Goal: Task Accomplishment & Management: Complete application form

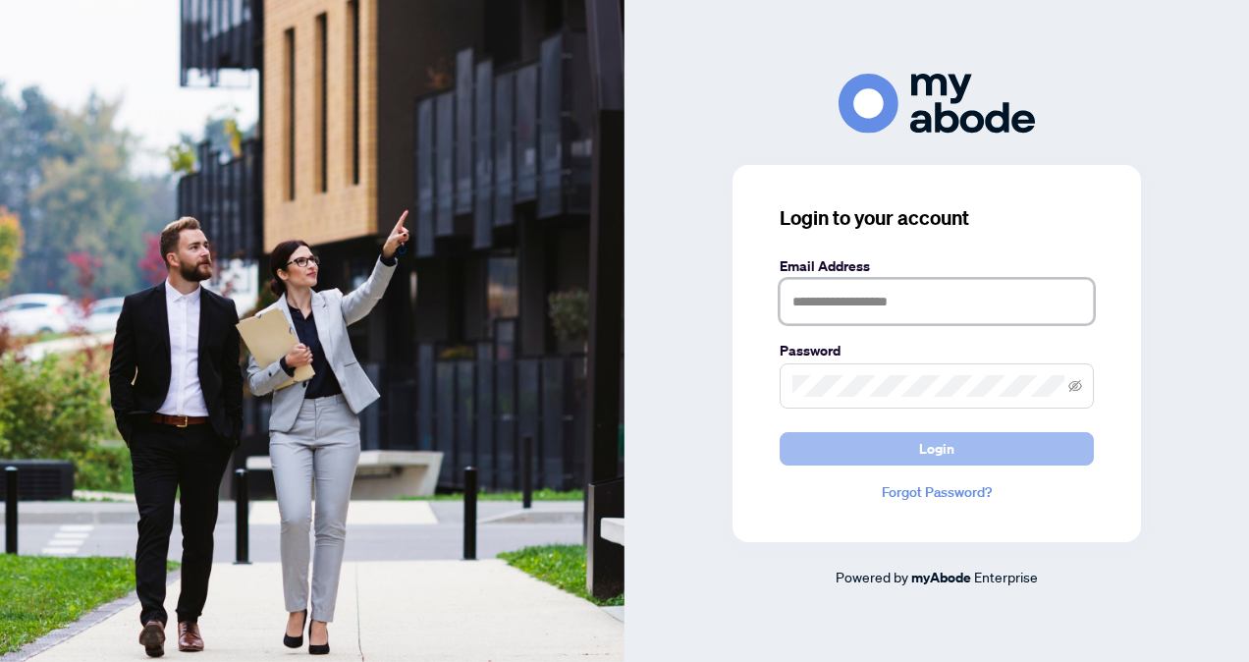
type input "**********"
click at [945, 448] on span "Login" at bounding box center [936, 448] width 35 height 31
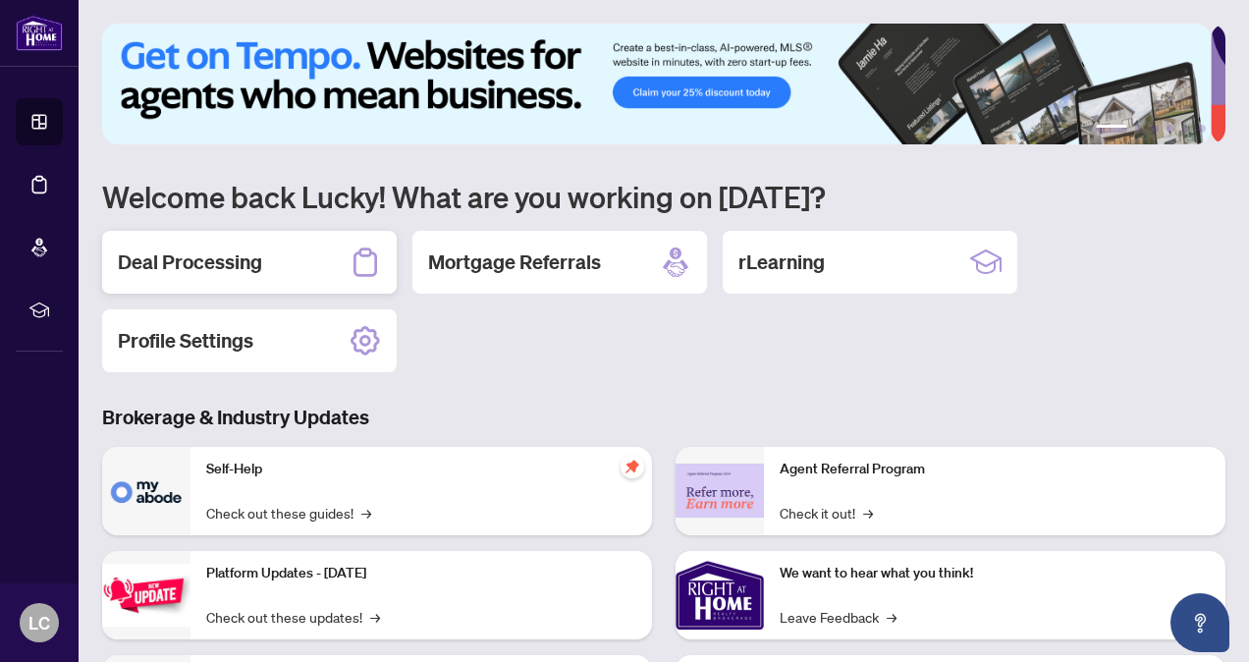
click at [187, 259] on h2 "Deal Processing" at bounding box center [190, 261] width 144 height 27
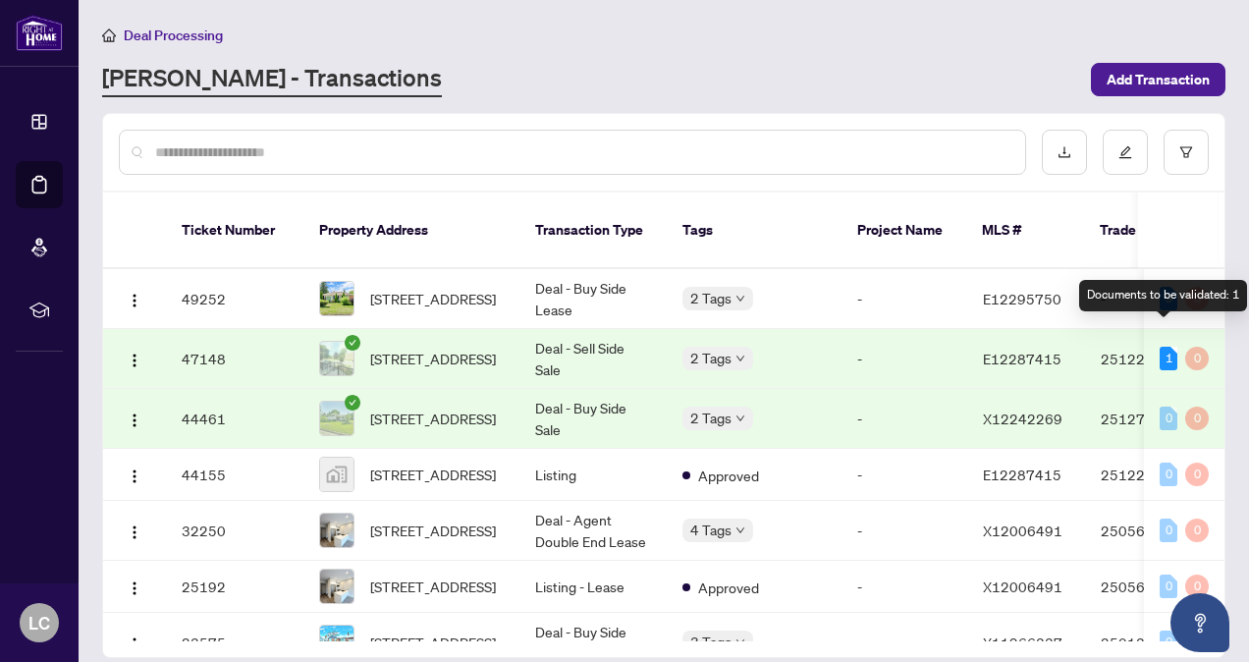
click at [1165, 347] on div "1" at bounding box center [1168, 359] width 18 height 24
click at [1159, 347] on div "1" at bounding box center [1168, 359] width 18 height 24
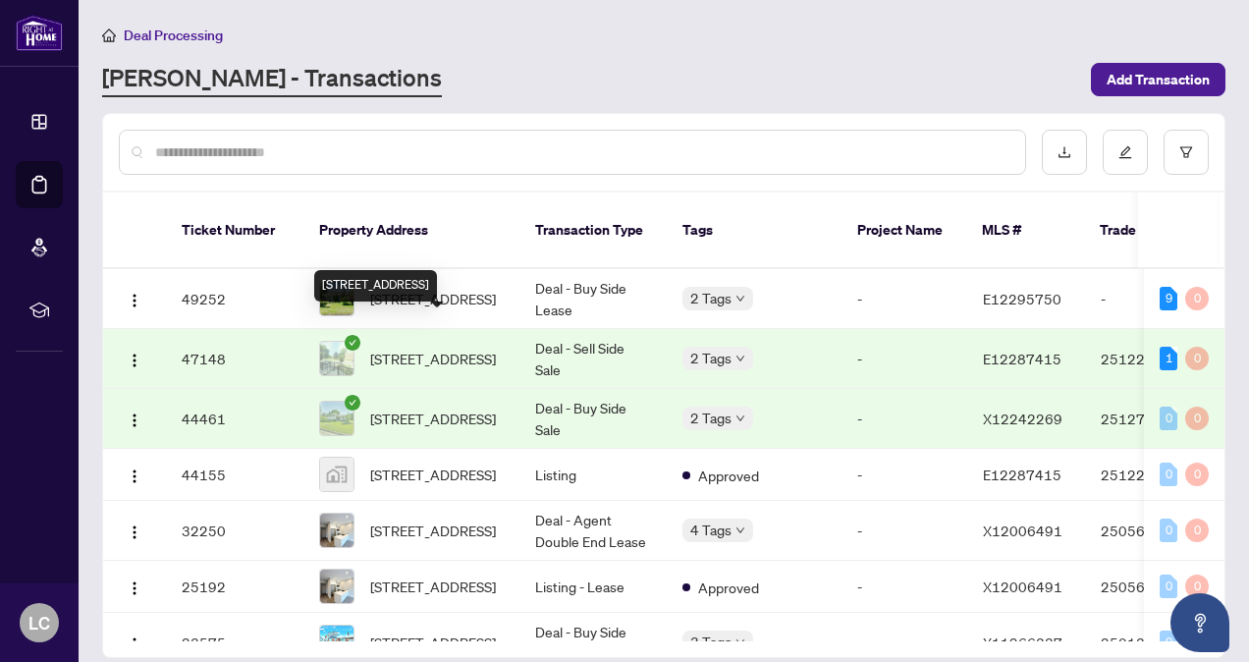
click at [413, 348] on span "[STREET_ADDRESS]" at bounding box center [433, 359] width 126 height 22
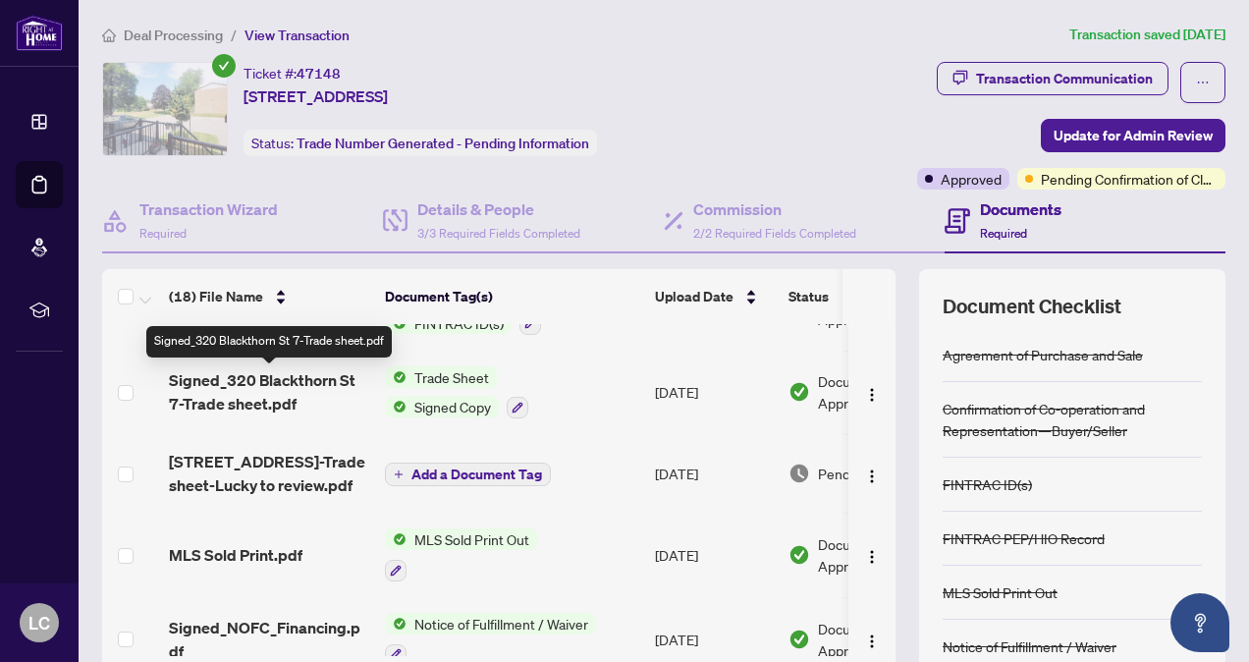
scroll to position [226, 0]
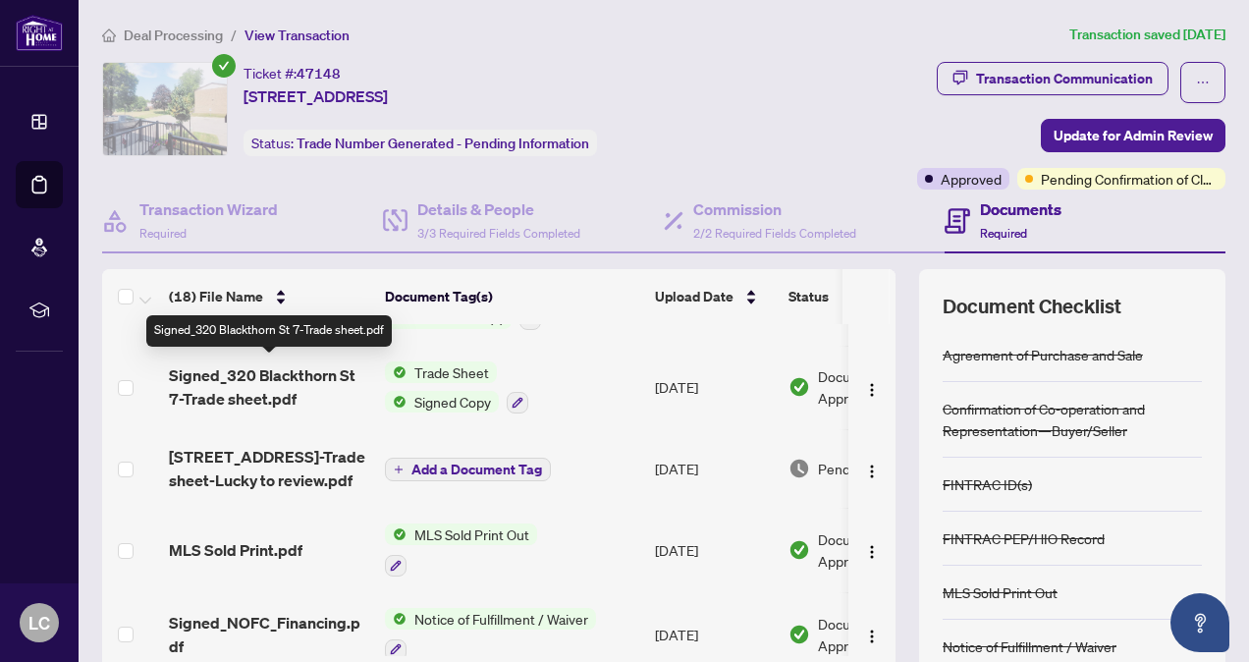
click at [303, 475] on span "[STREET_ADDRESS]-Trade sheet-Lucky to review.pdf" at bounding box center [269, 468] width 200 height 47
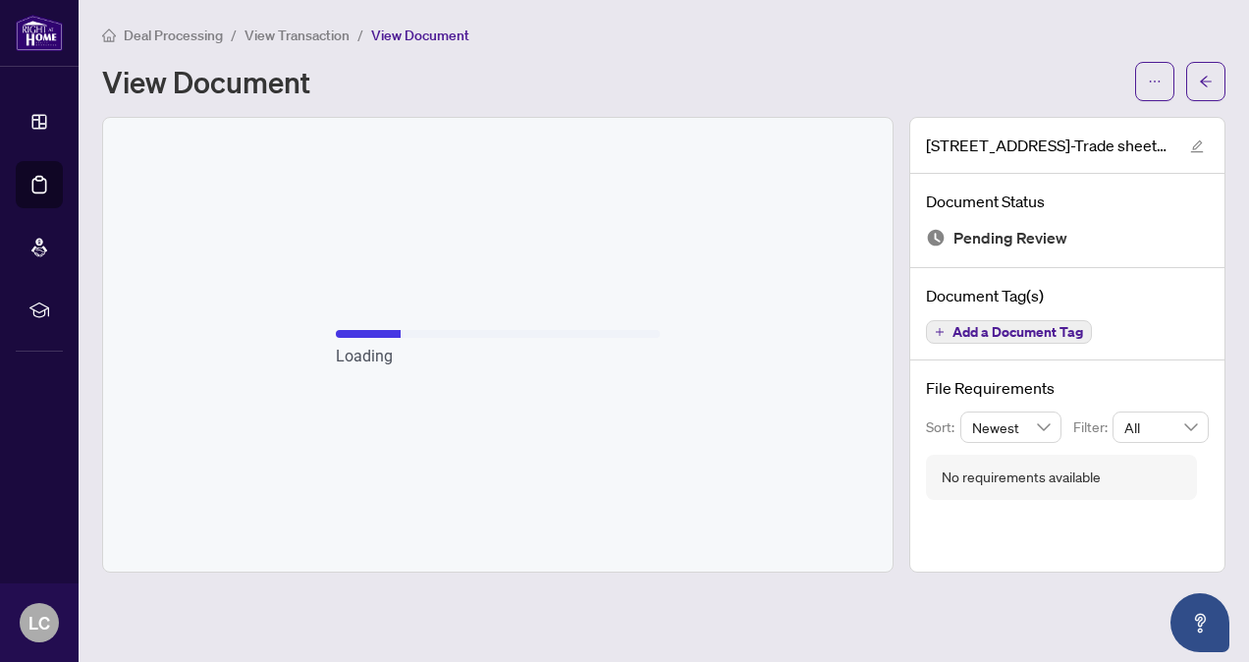
click at [646, 610] on main "Deal Processing / View Transaction / View Document View Document [STREET_ADDRES…" at bounding box center [664, 331] width 1170 height 662
click at [625, 376] on div "Loading" at bounding box center [497, 345] width 789 height 454
click at [737, 209] on div "Loading" at bounding box center [497, 345] width 789 height 454
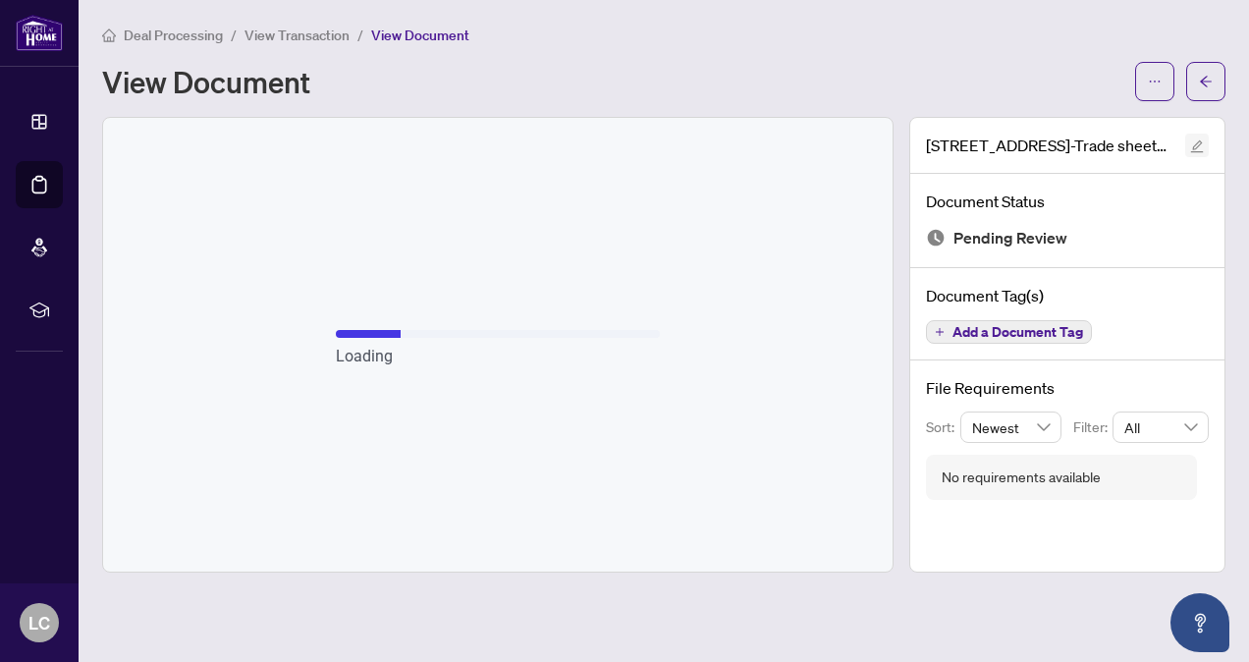
click at [1199, 149] on icon "edit" at bounding box center [1197, 146] width 14 height 14
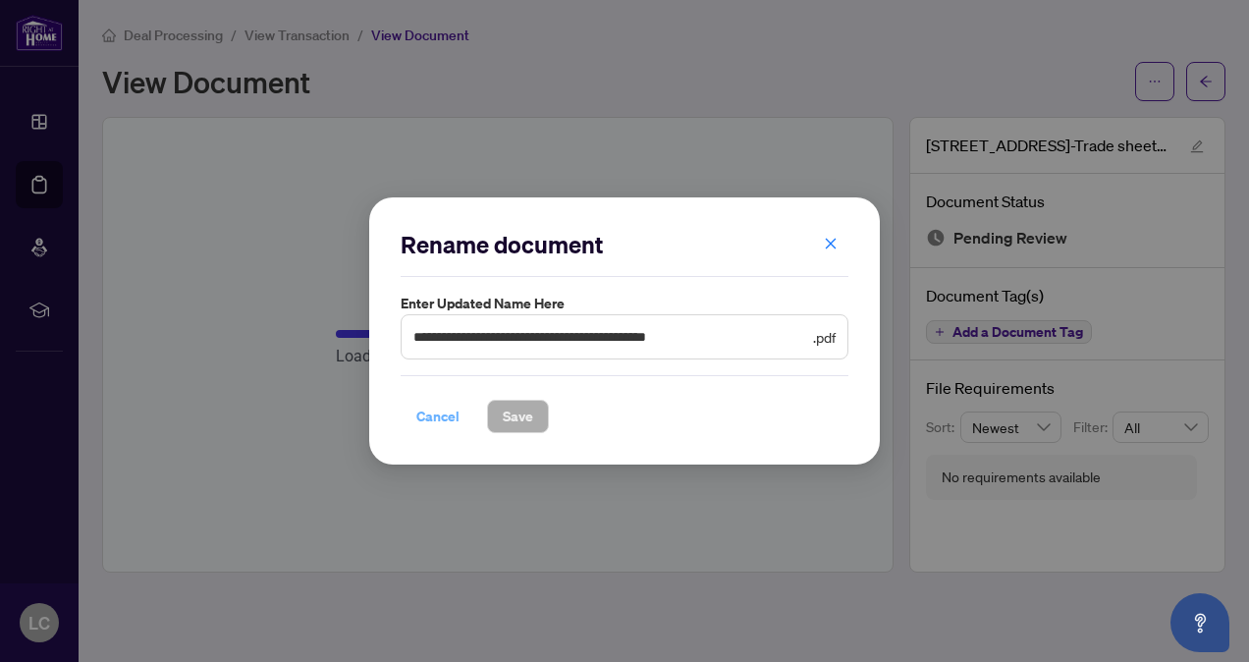
click at [434, 421] on span "Cancel" at bounding box center [437, 416] width 43 height 31
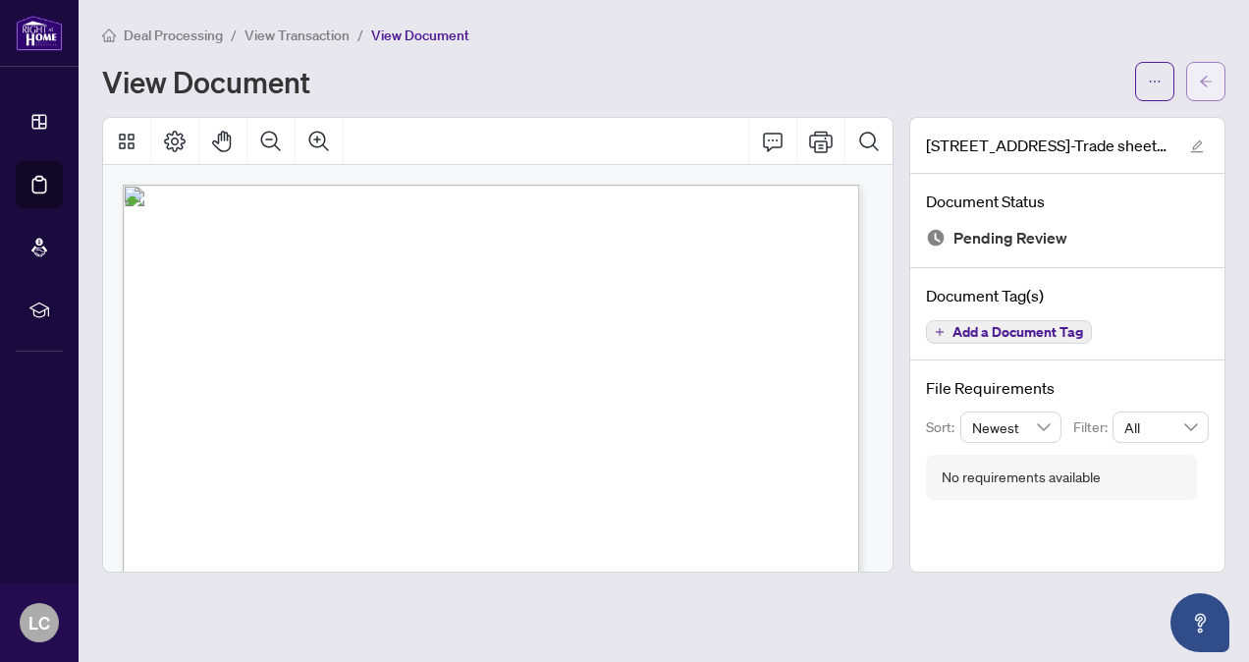
click at [1217, 76] on button "button" at bounding box center [1205, 81] width 39 height 39
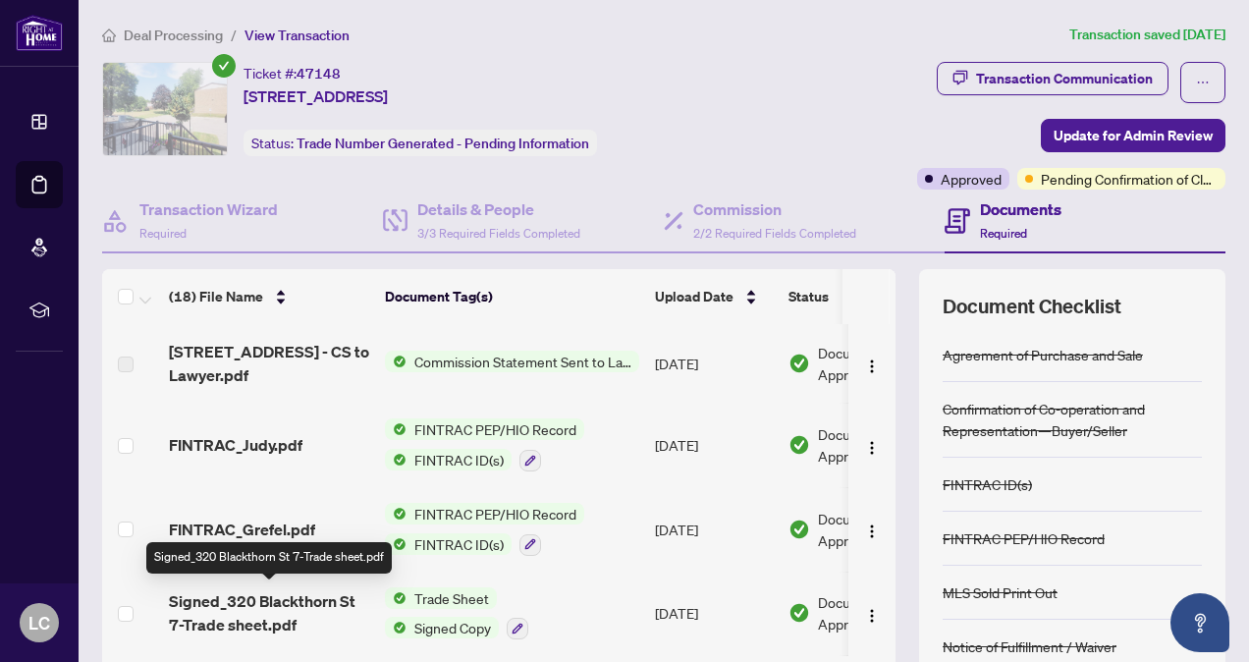
click at [334, 603] on span "Signed_320 Blackthorn St 7-Trade sheet.pdf" at bounding box center [269, 612] width 200 height 47
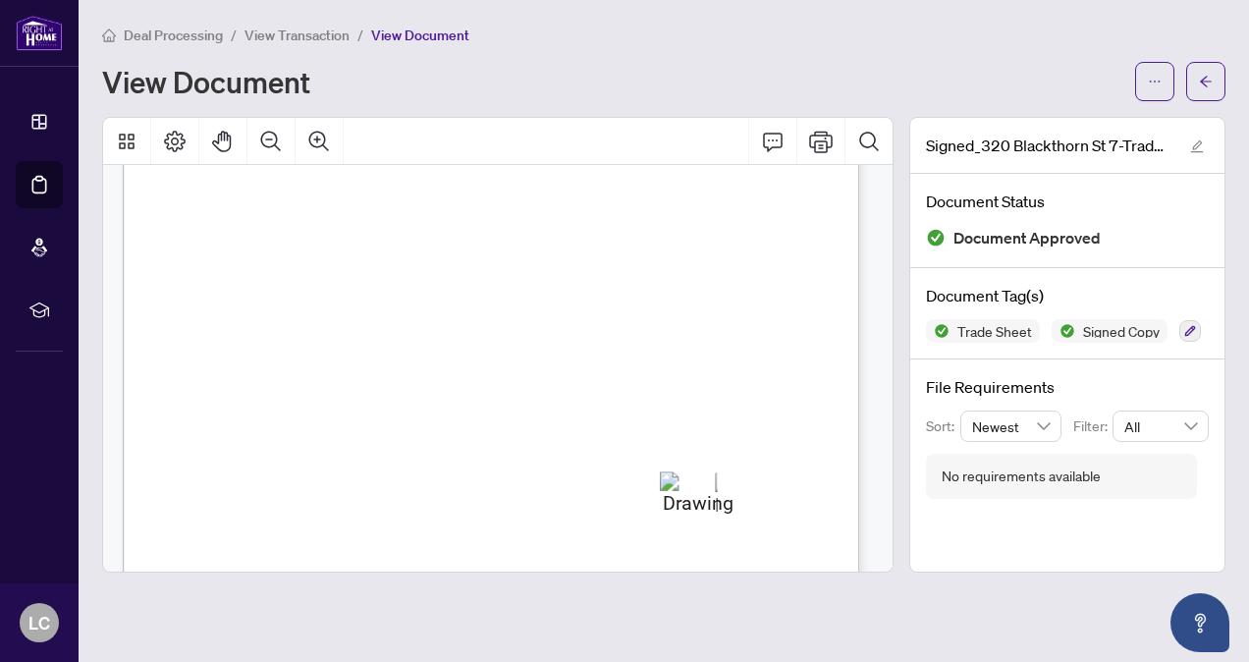
scroll to position [446, 0]
click at [1221, 74] on button "button" at bounding box center [1205, 81] width 39 height 39
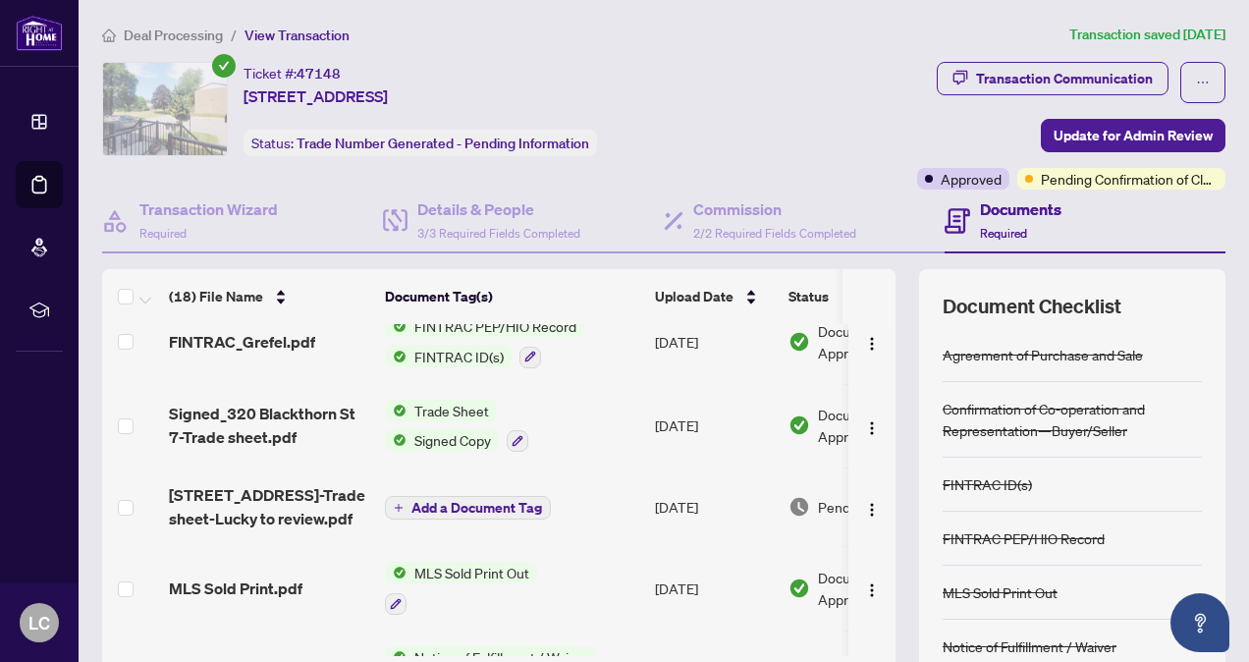
scroll to position [185, 0]
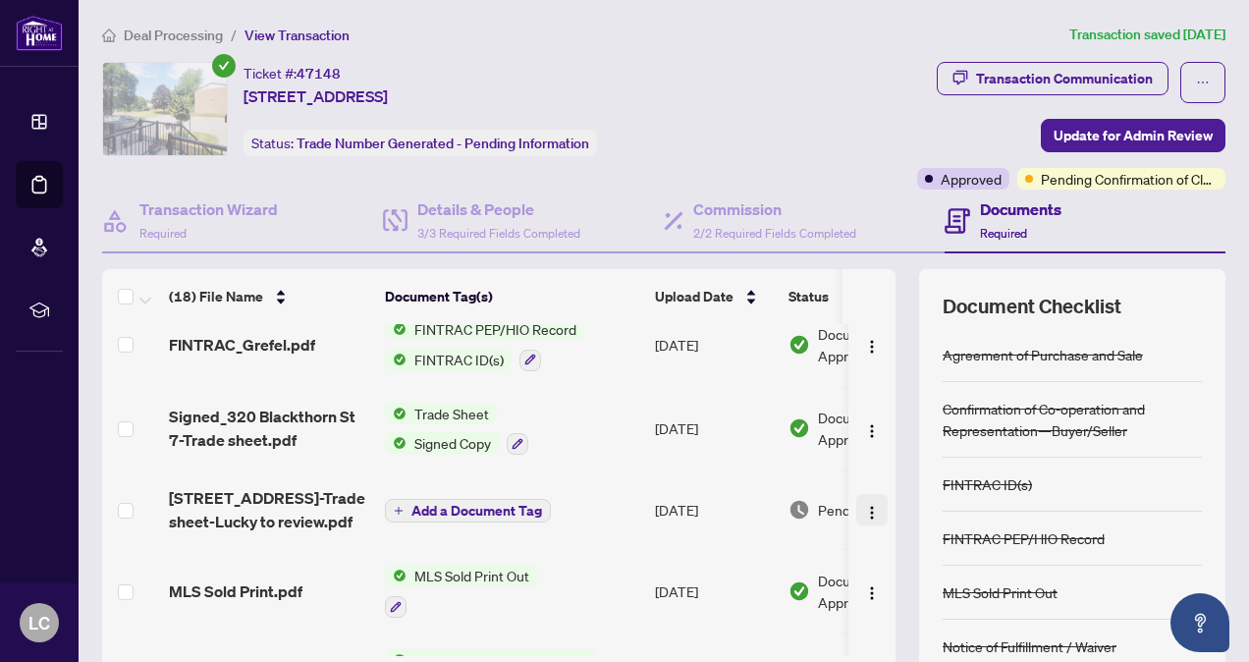
click at [864, 505] on img "button" at bounding box center [872, 513] width 16 height 16
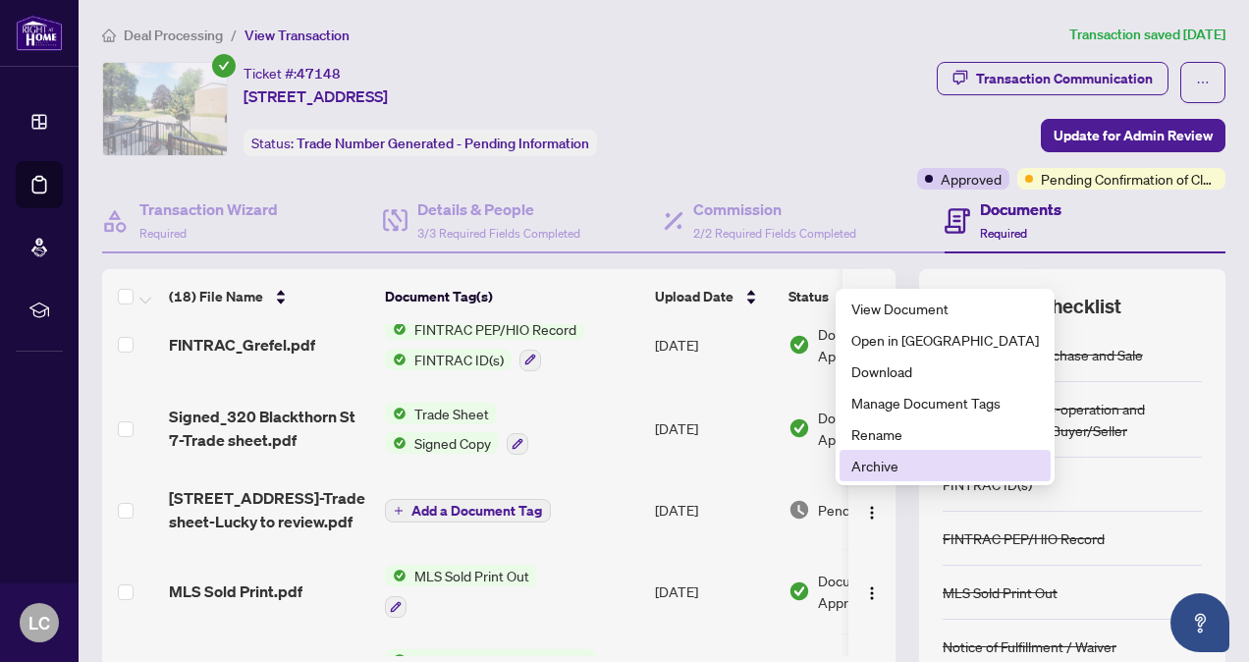
click at [862, 456] on span "Archive" at bounding box center [944, 466] width 187 height 22
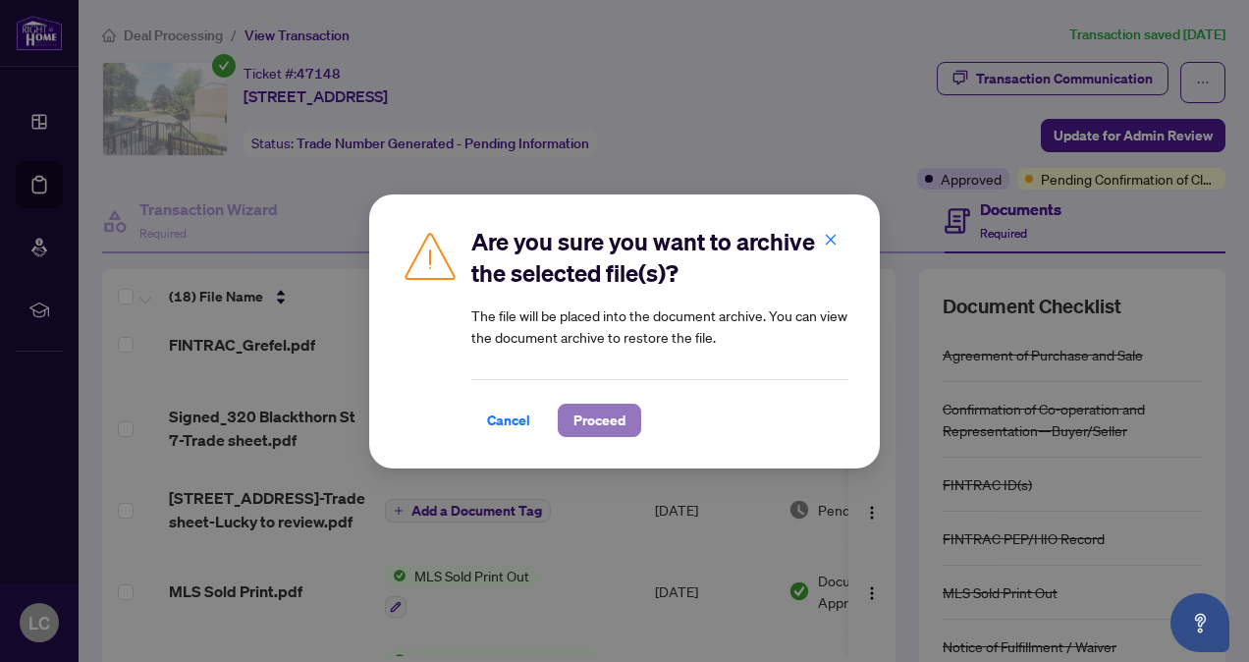
click at [575, 416] on span "Proceed" at bounding box center [599, 419] width 52 height 31
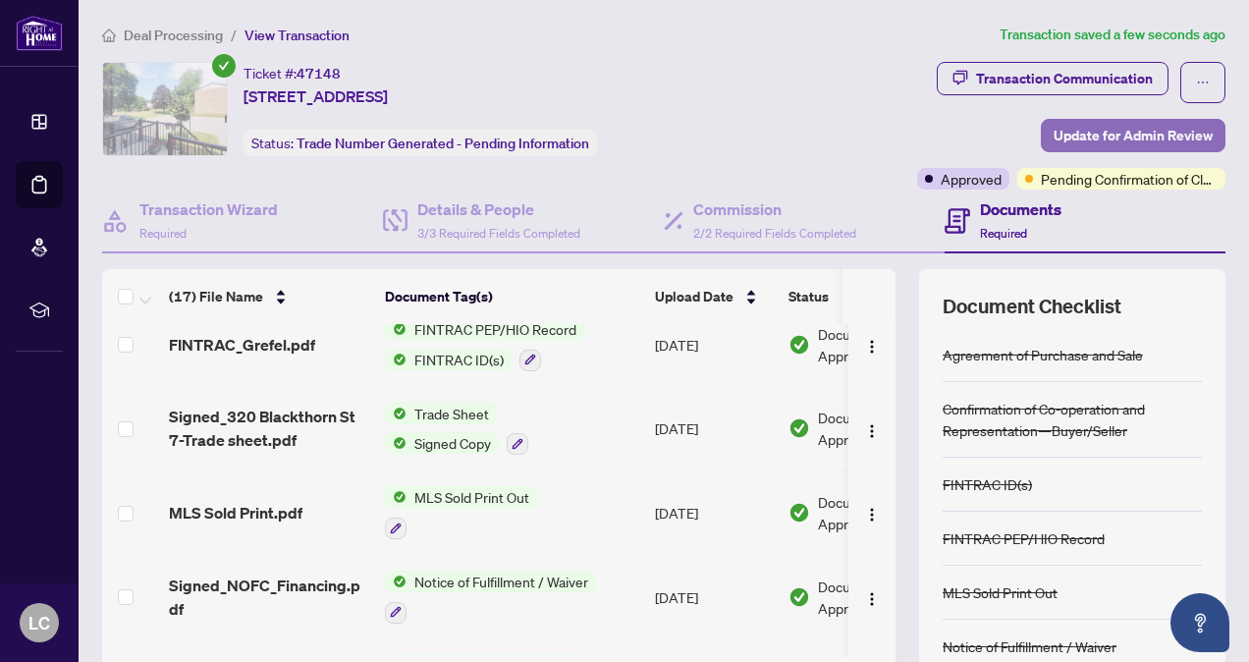
click at [1105, 126] on span "Update for Admin Review" at bounding box center [1132, 135] width 159 height 31
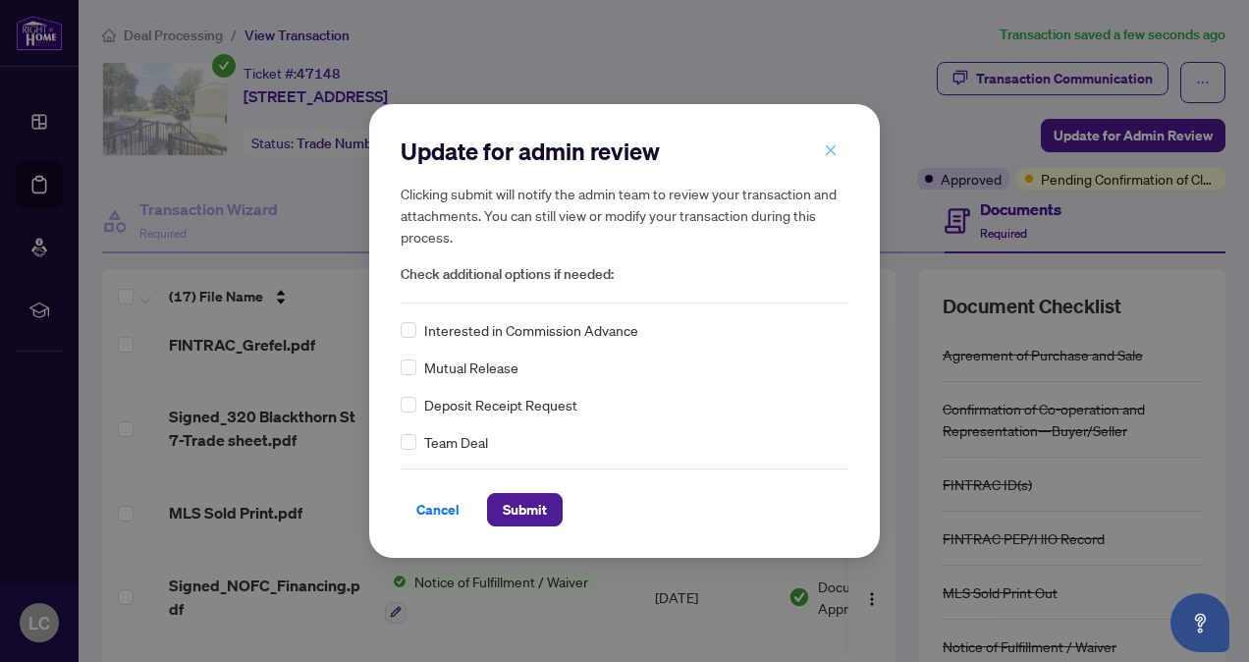
click at [830, 150] on icon "close" at bounding box center [831, 150] width 11 height 11
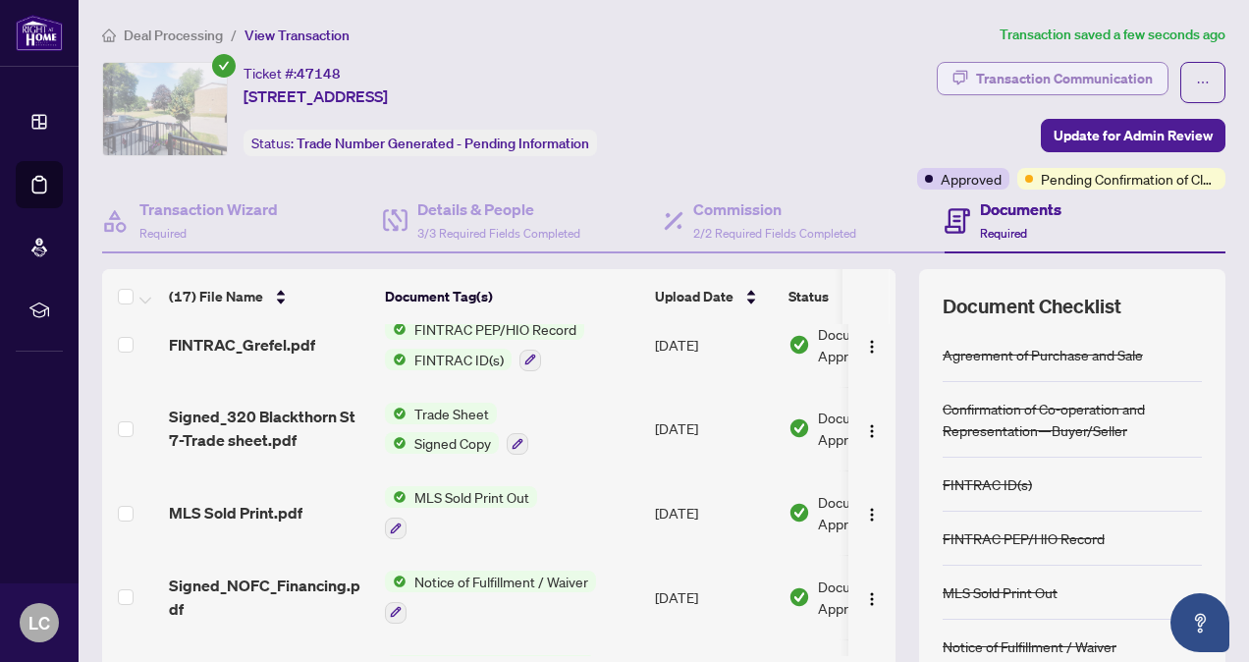
click at [1088, 69] on div "Transaction Communication" at bounding box center [1064, 78] width 177 height 31
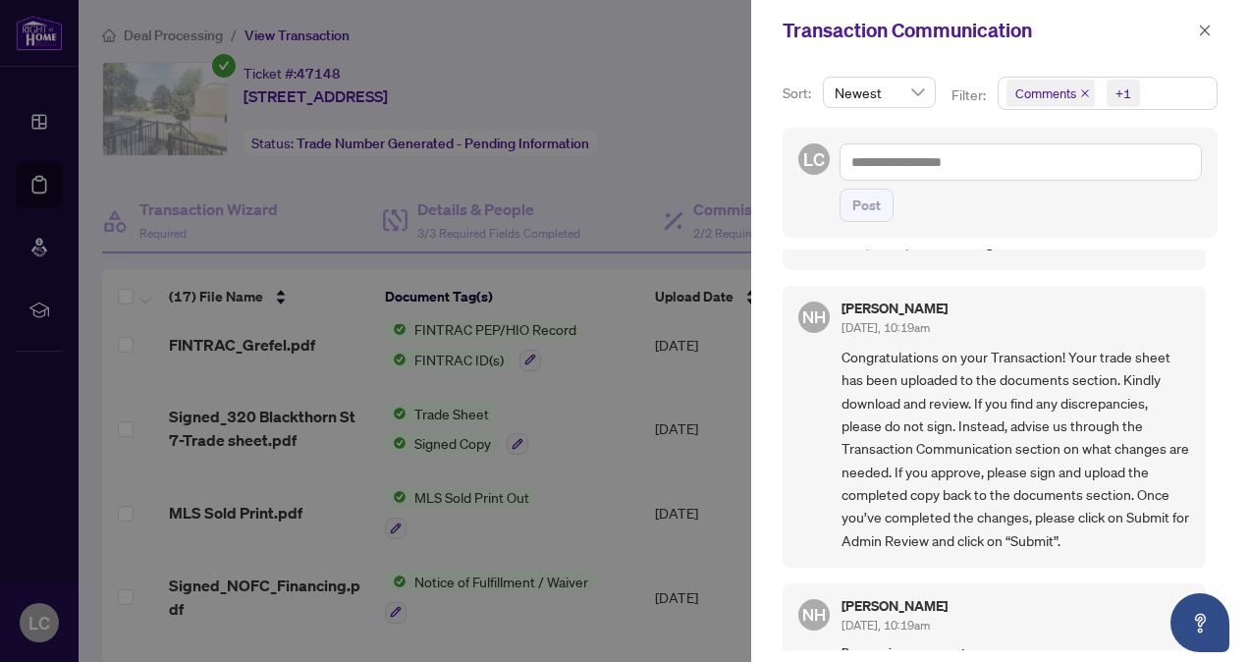
scroll to position [0, 0]
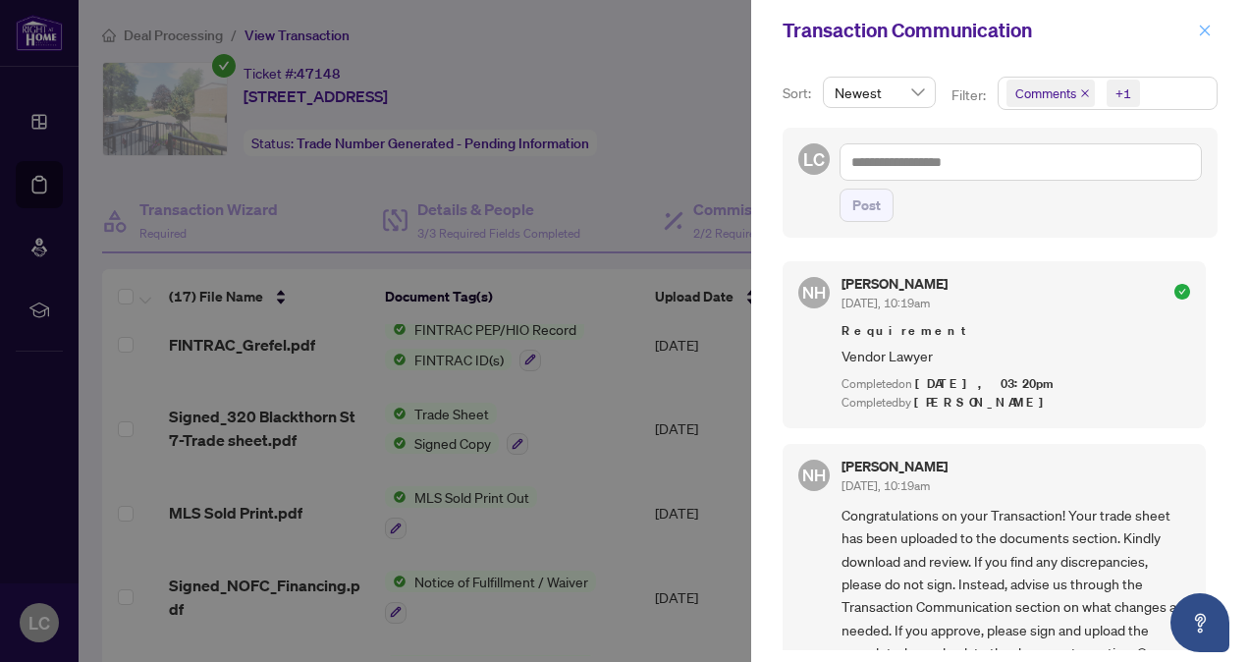
click at [1204, 37] on span "button" at bounding box center [1205, 30] width 14 height 31
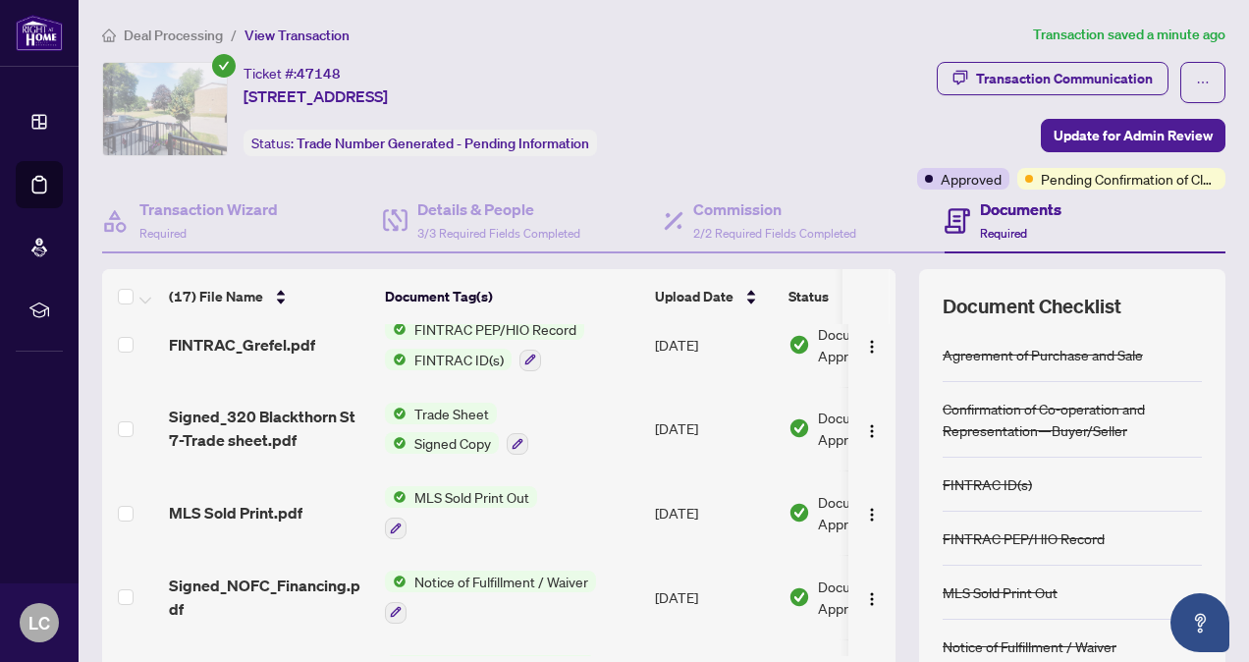
click at [1121, 192] on div "Documents Required" at bounding box center [1084, 221] width 281 height 64
click at [1110, 134] on span "Update for Admin Review" at bounding box center [1132, 135] width 159 height 31
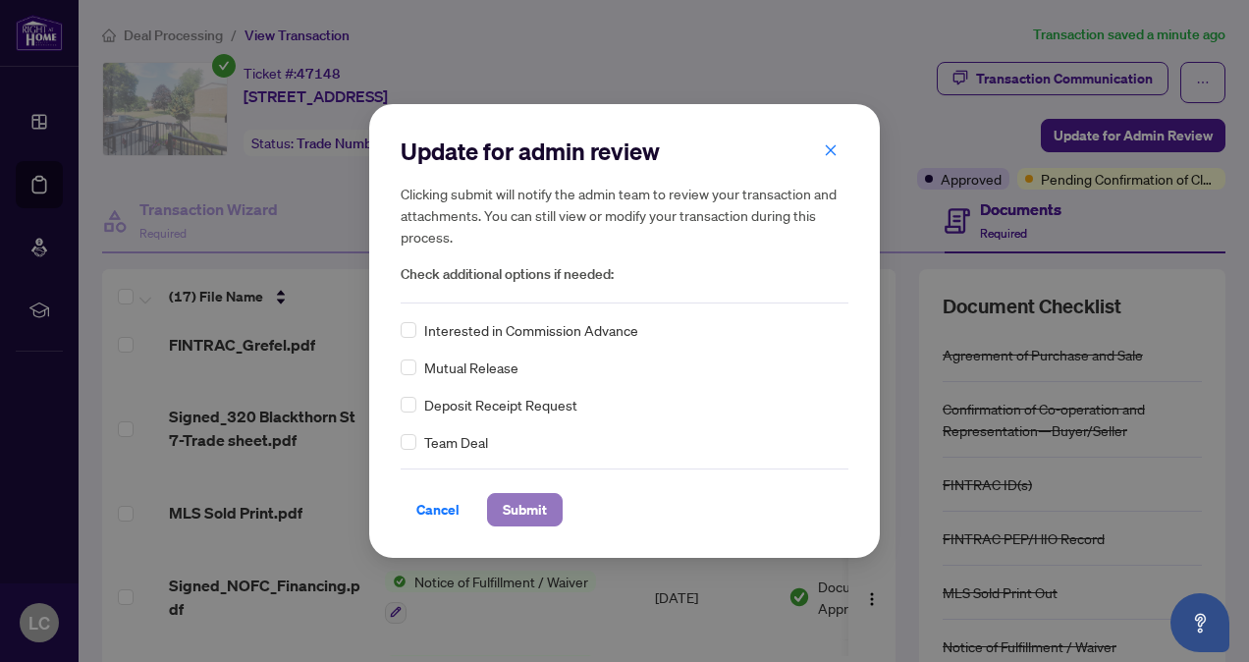
click at [518, 508] on span "Submit" at bounding box center [525, 509] width 44 height 31
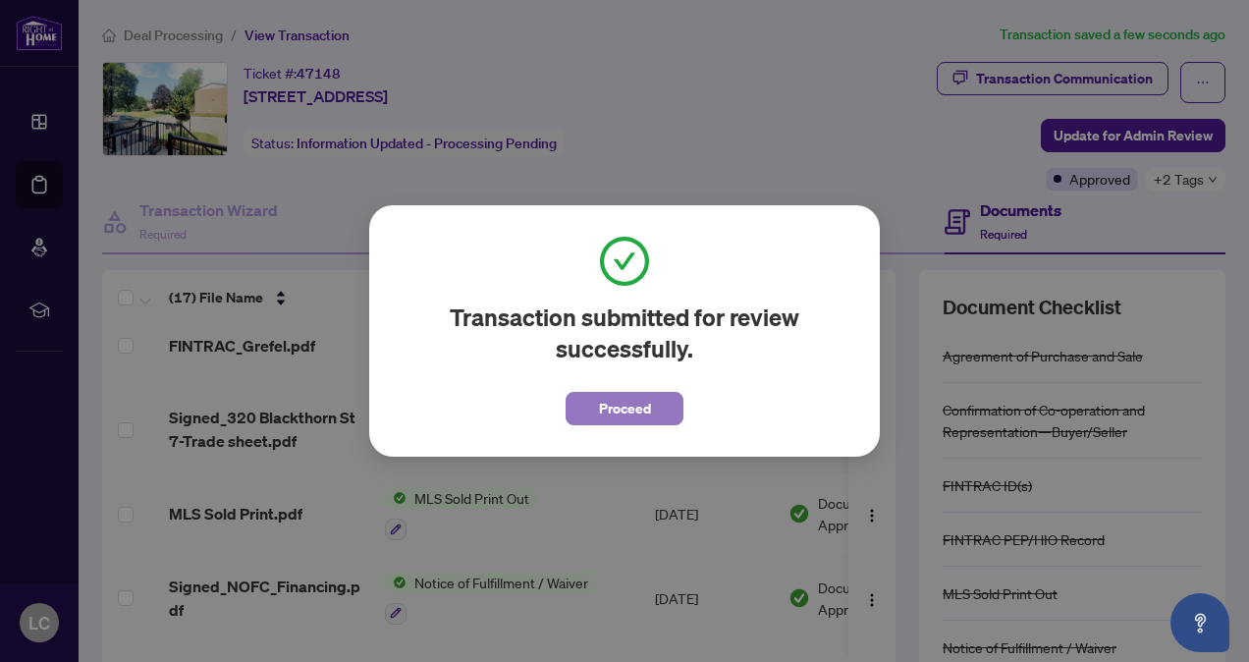
click at [621, 399] on span "Proceed" at bounding box center [625, 408] width 52 height 31
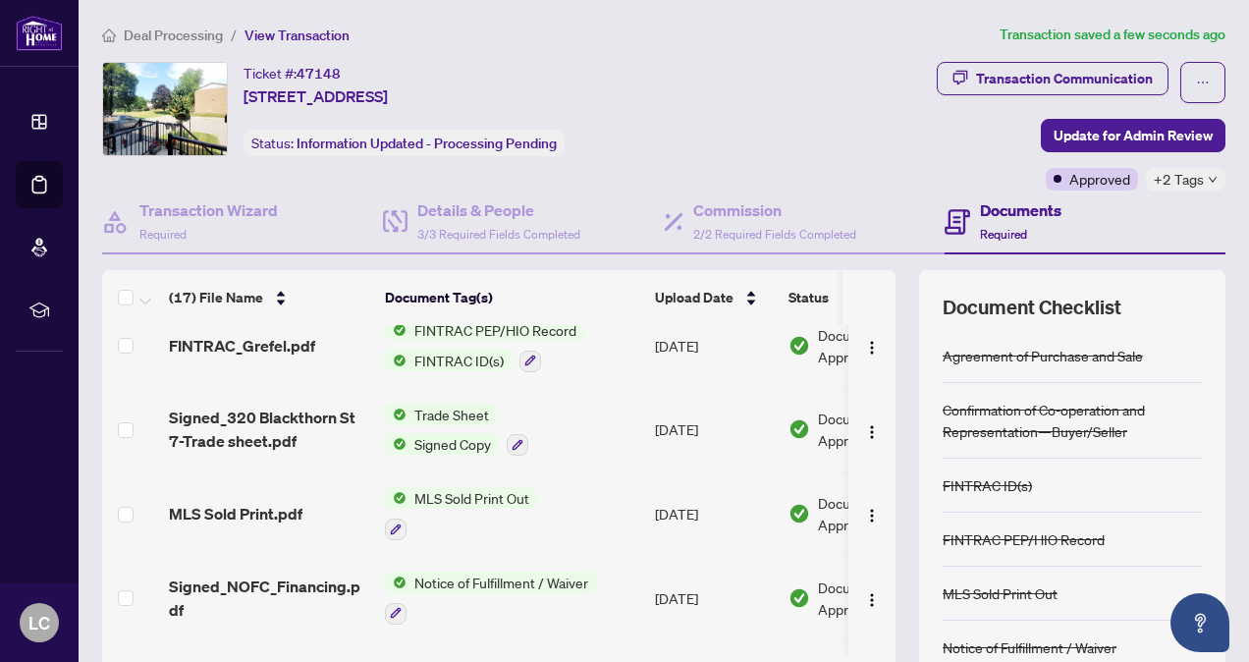
click at [1207, 181] on icon "down" at bounding box center [1212, 180] width 10 height 10
click at [1113, 133] on span "Update for Admin Review" at bounding box center [1132, 135] width 159 height 31
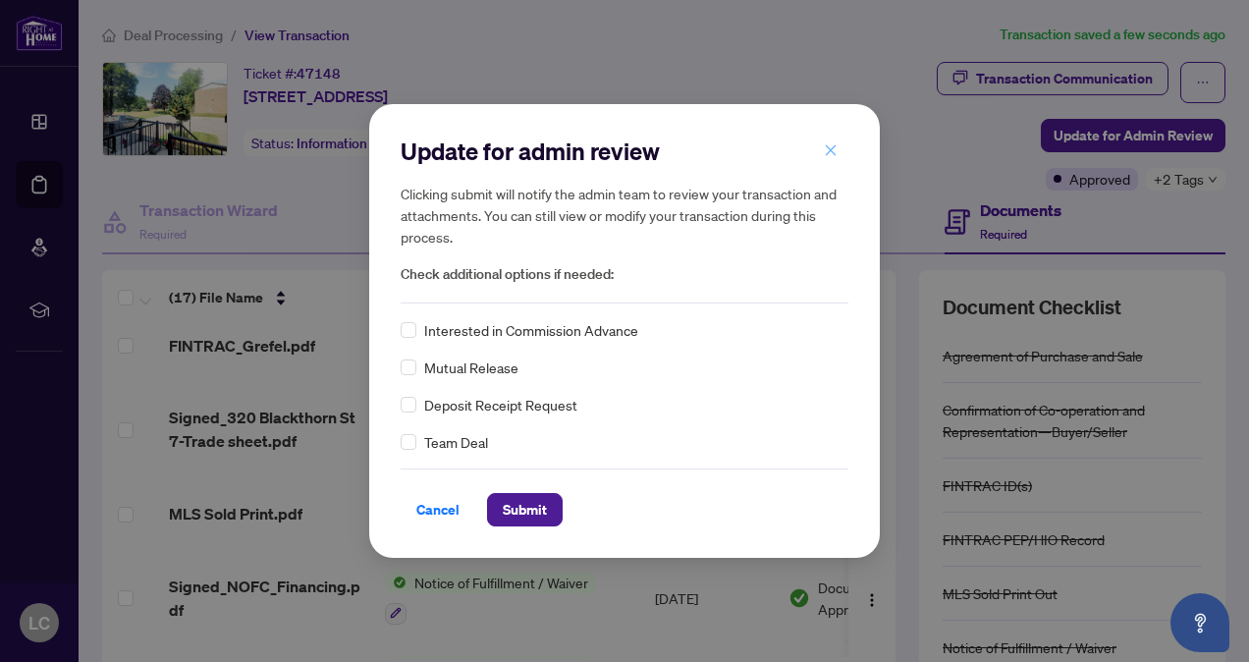
click at [825, 151] on icon "close" at bounding box center [831, 150] width 14 height 14
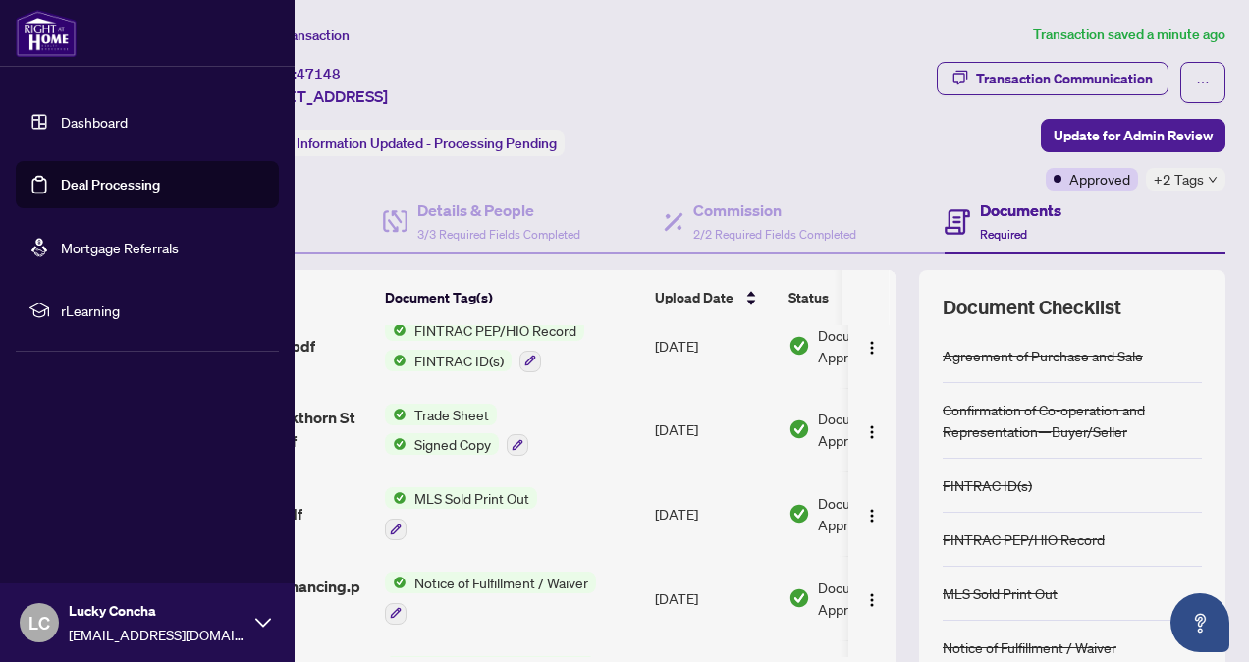
click at [83, 115] on link "Dashboard" at bounding box center [94, 122] width 67 height 18
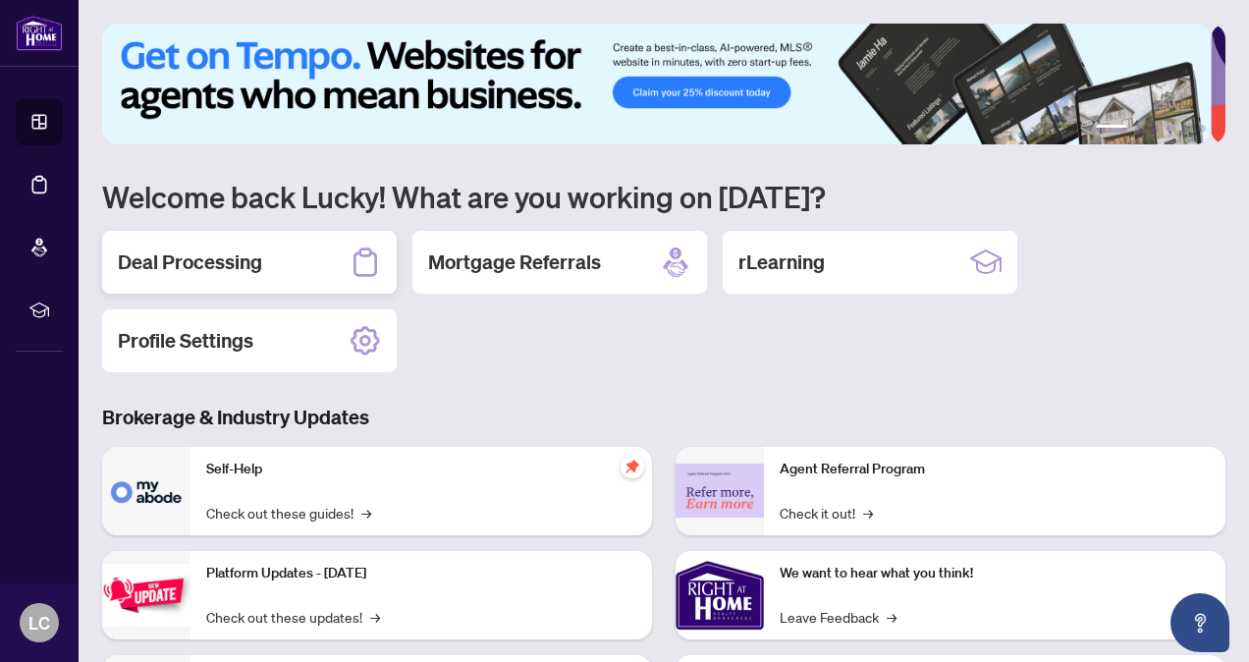
click at [182, 259] on h2 "Deal Processing" at bounding box center [190, 261] width 144 height 27
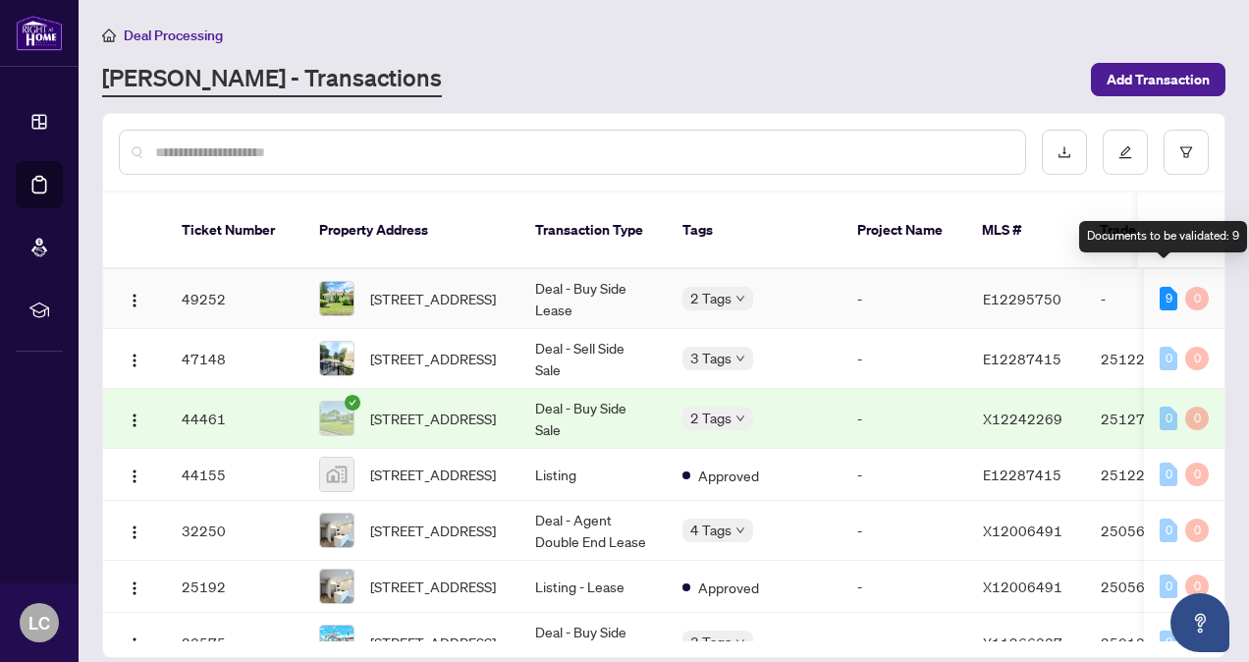
click at [1159, 287] on div "9" at bounding box center [1168, 299] width 18 height 24
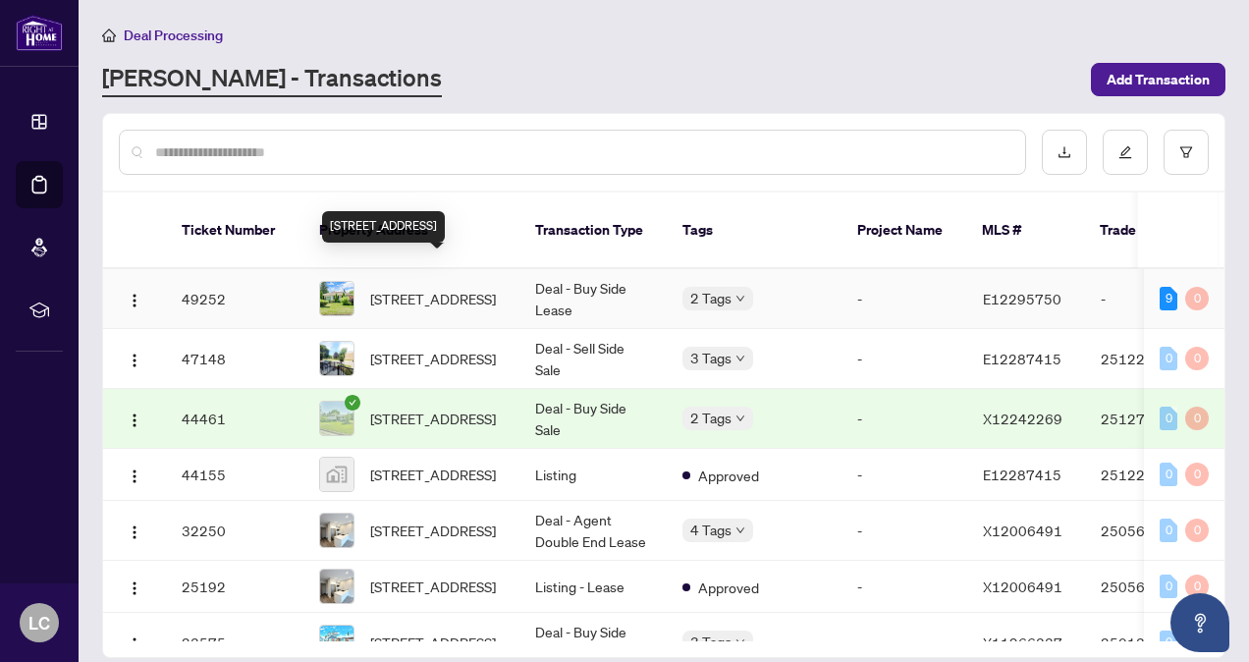
click at [444, 288] on span "[STREET_ADDRESS]" at bounding box center [433, 299] width 126 height 22
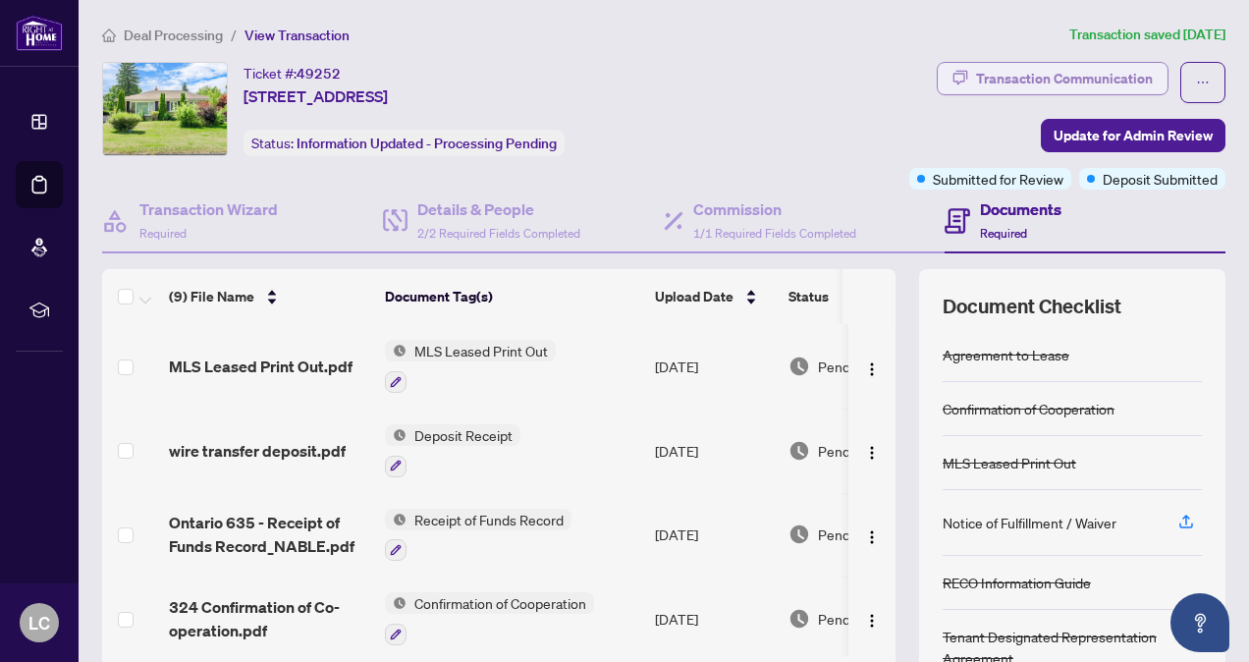
click at [1090, 72] on div "Transaction Communication" at bounding box center [1064, 78] width 177 height 31
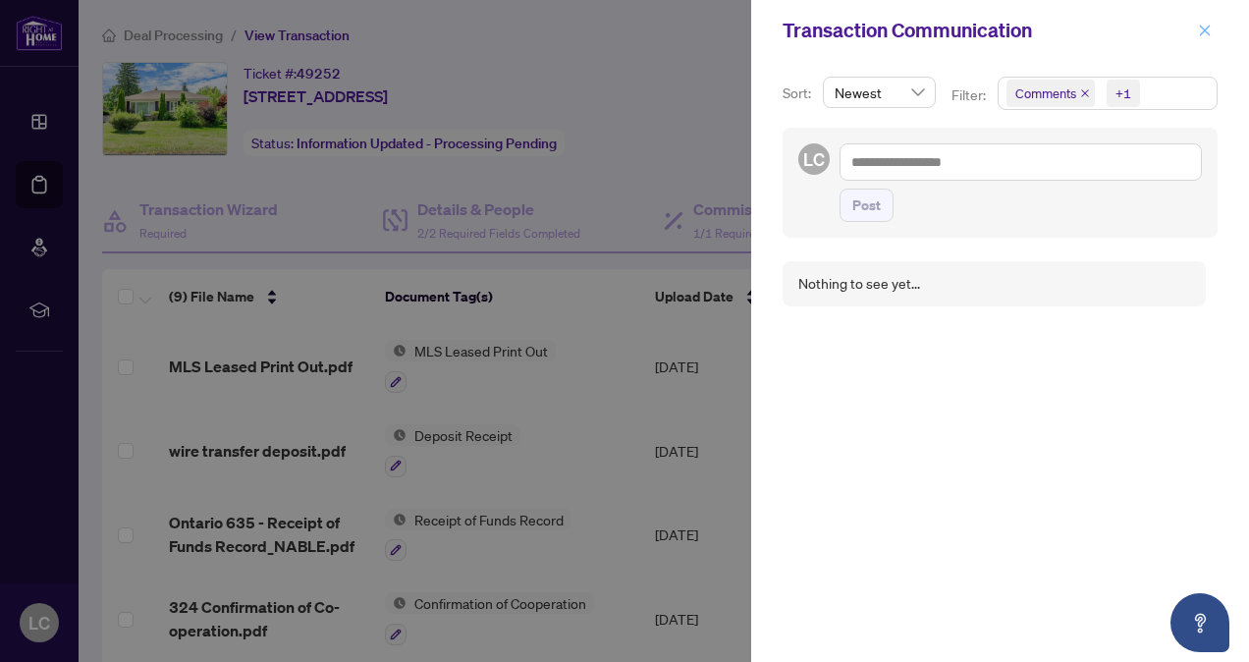
click at [1206, 33] on icon "close" at bounding box center [1205, 31] width 14 height 14
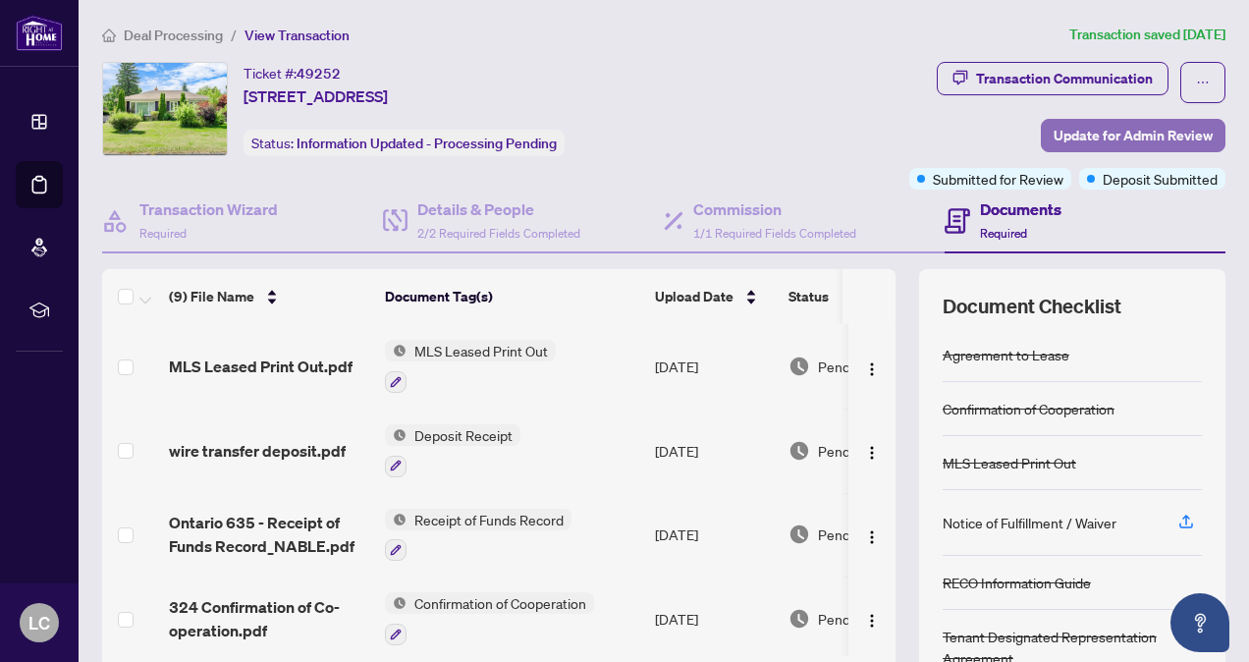
click at [1156, 141] on span "Update for Admin Review" at bounding box center [1132, 135] width 159 height 31
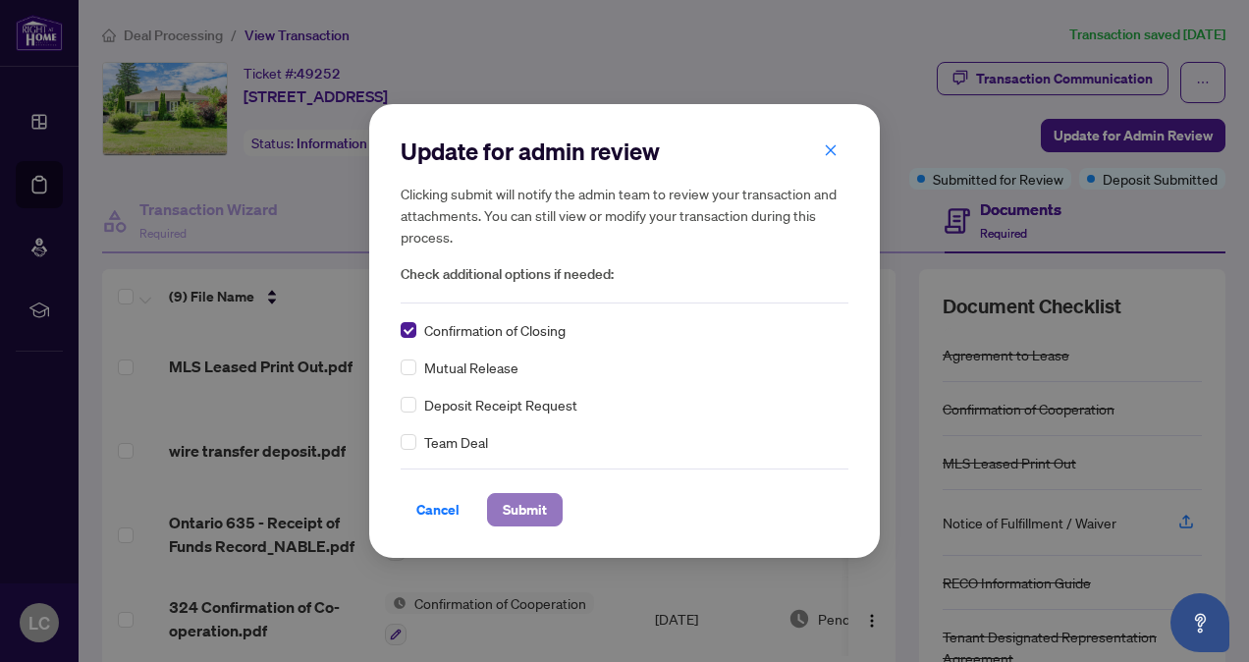
click at [524, 523] on span "Submit" at bounding box center [525, 509] width 44 height 31
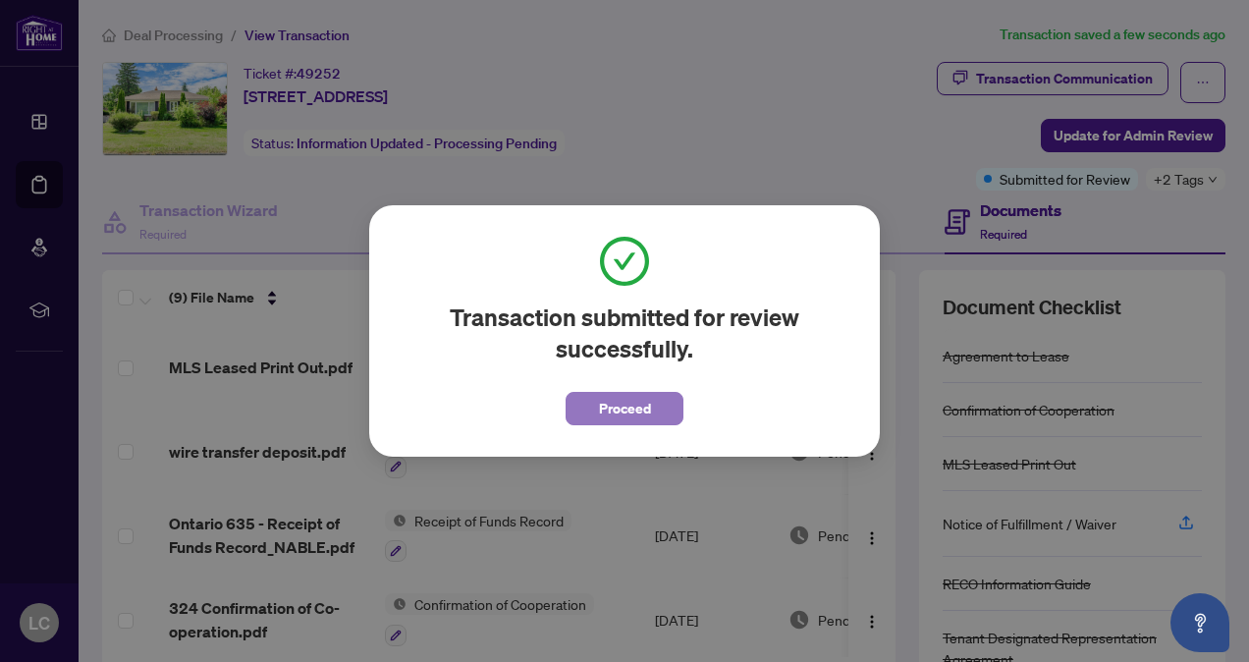
click at [642, 408] on span "Proceed" at bounding box center [625, 408] width 52 height 31
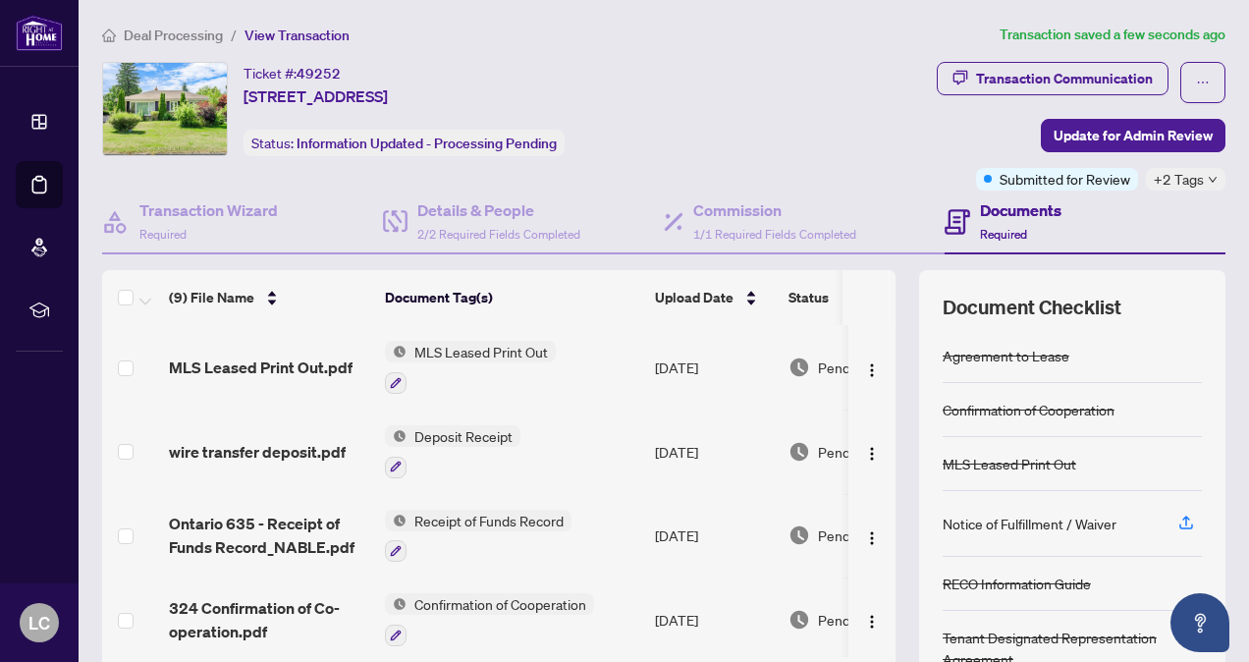
click at [1190, 181] on div "+2 Tags" at bounding box center [1186, 179] width 80 height 23
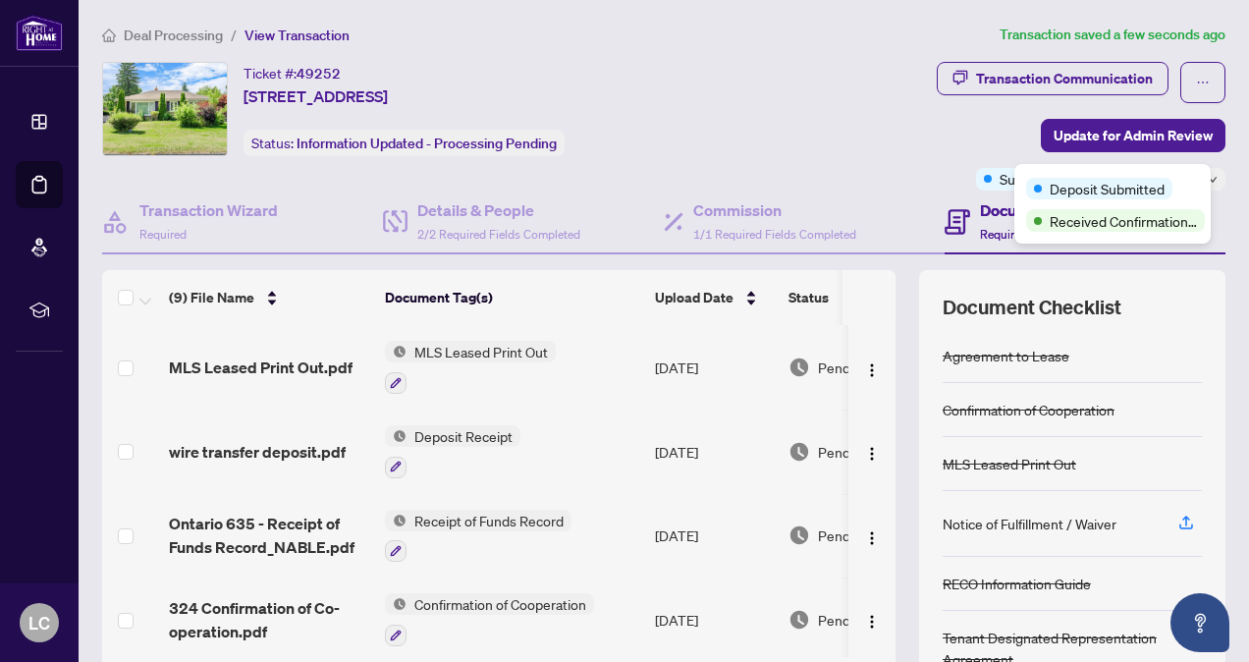
click at [826, 122] on div "Transaction Communication Update for Admin Review Submitted for Review +2 Tags" at bounding box center [990, 126] width 471 height 129
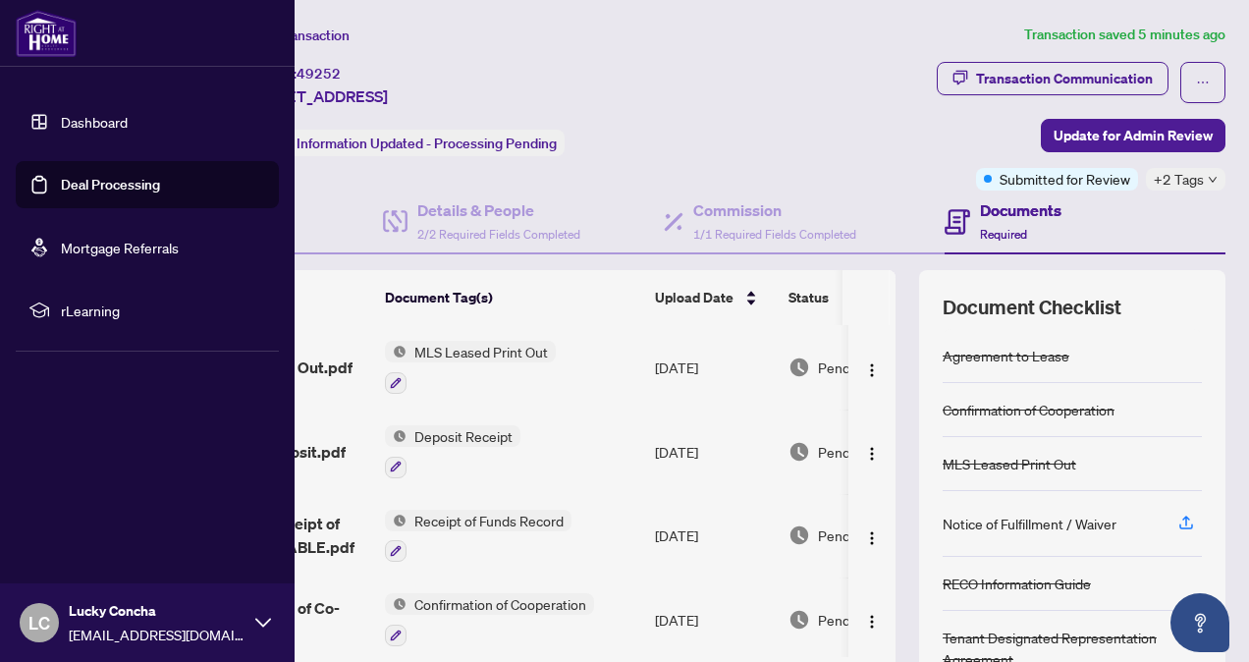
click at [110, 193] on link "Deal Processing" at bounding box center [110, 185] width 99 height 18
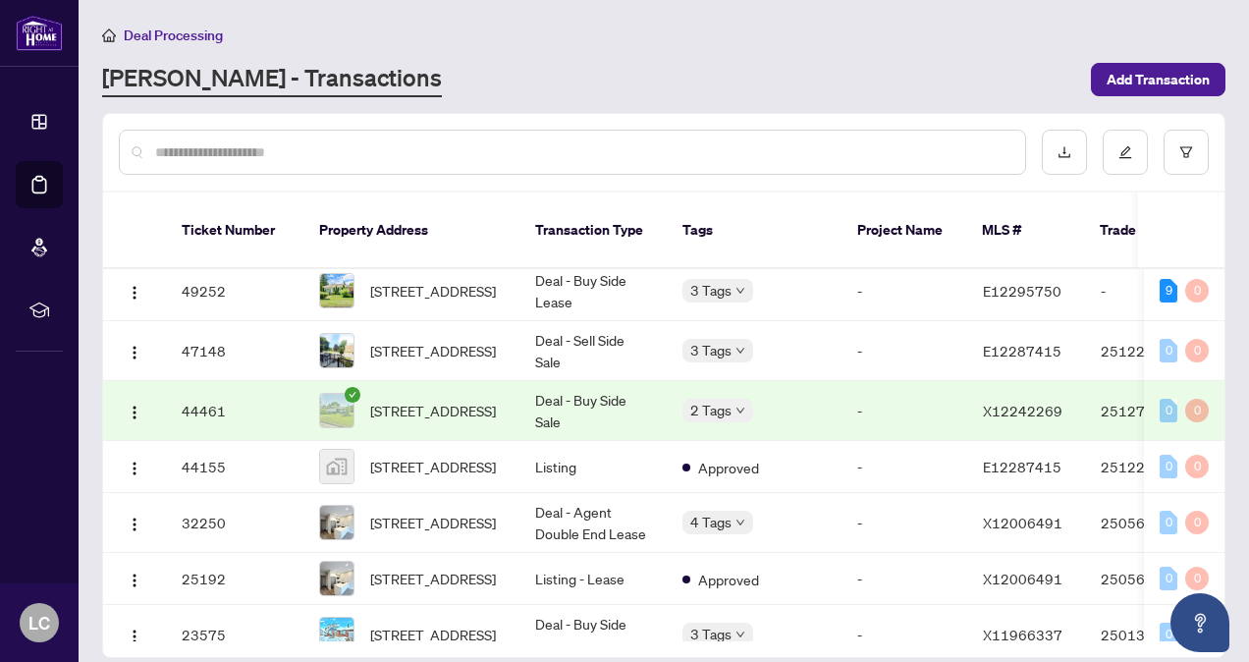
scroll to position [11, 0]
